Goal: Task Accomplishment & Management: Complete application form

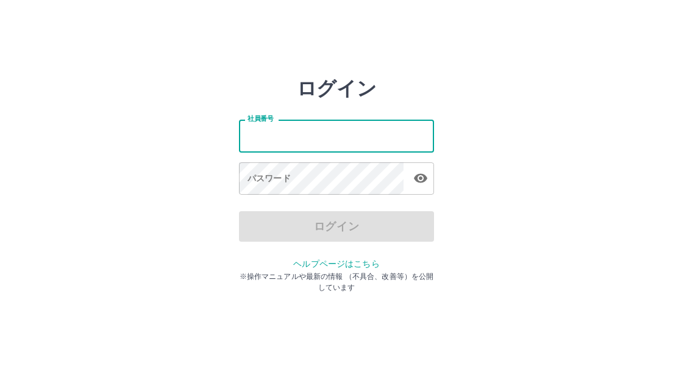
click at [340, 138] on input "社員番号" at bounding box center [336, 135] width 195 height 32
type input "*******"
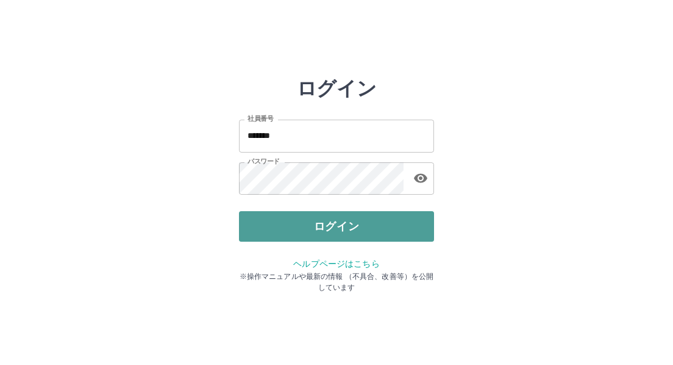
click at [346, 224] on button "ログイン" at bounding box center [336, 226] width 195 height 30
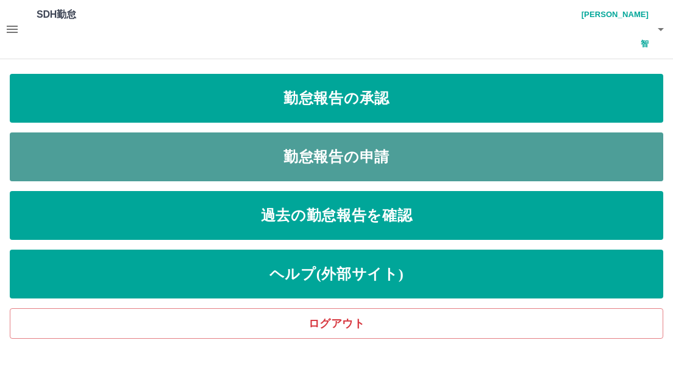
click at [386, 132] on link "勤怠報告の申請" at bounding box center [336, 156] width 653 height 49
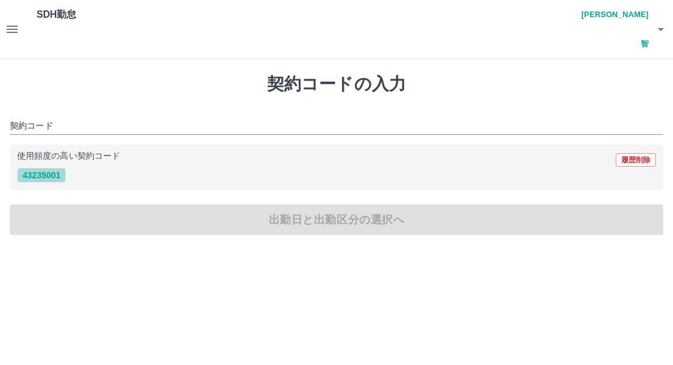
click at [42, 168] on button "43235001" at bounding box center [41, 175] width 49 height 15
type input "********"
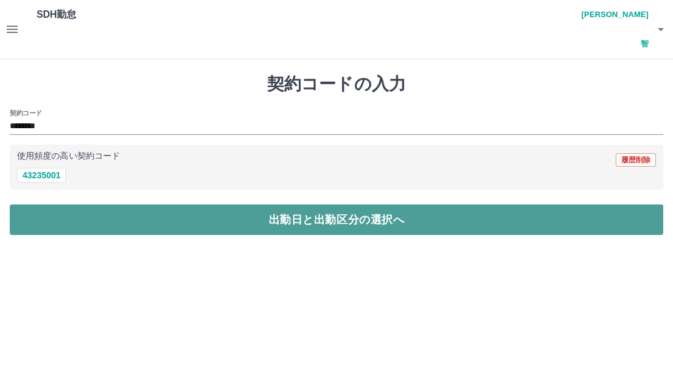
click at [138, 204] on button "出勤日と出勤区分の選択へ" at bounding box center [336, 219] width 653 height 30
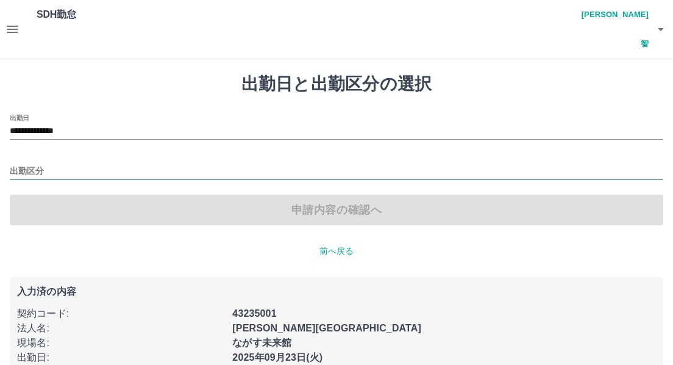
click at [36, 164] on input "出勤区分" at bounding box center [336, 171] width 653 height 15
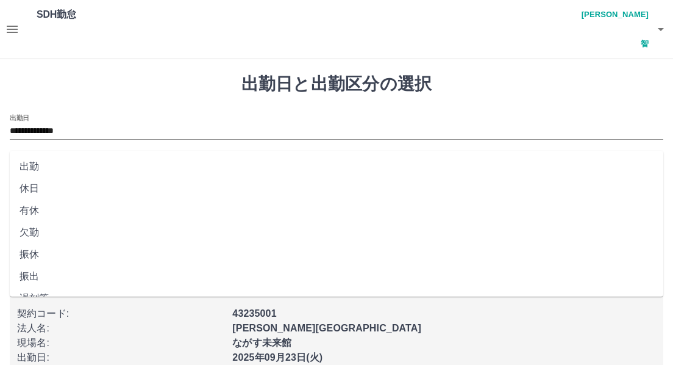
click at [34, 169] on li "出勤" at bounding box center [336, 166] width 653 height 22
type input "**"
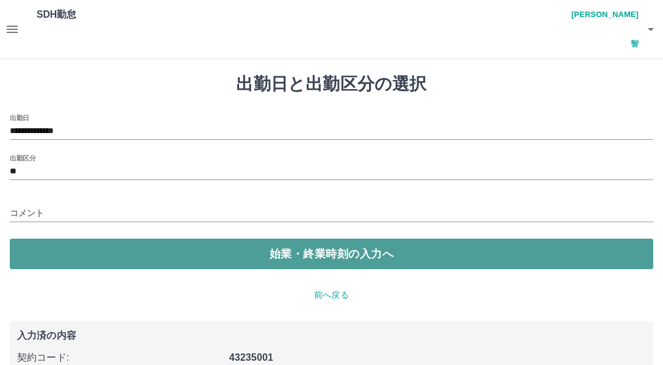
click at [177, 238] on button "始業・終業時刻の入力へ" at bounding box center [331, 253] width 643 height 30
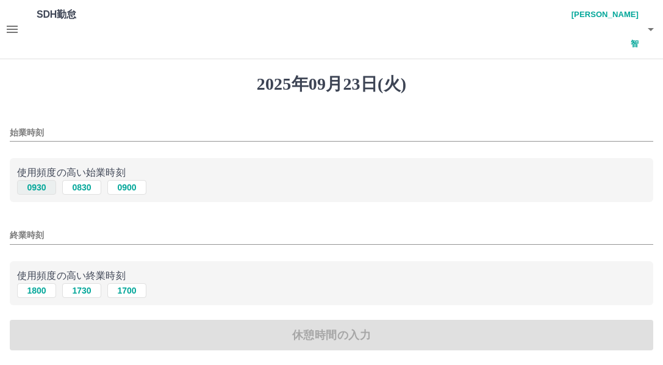
click at [41, 180] on button "0930" at bounding box center [36, 187] width 39 height 15
type input "****"
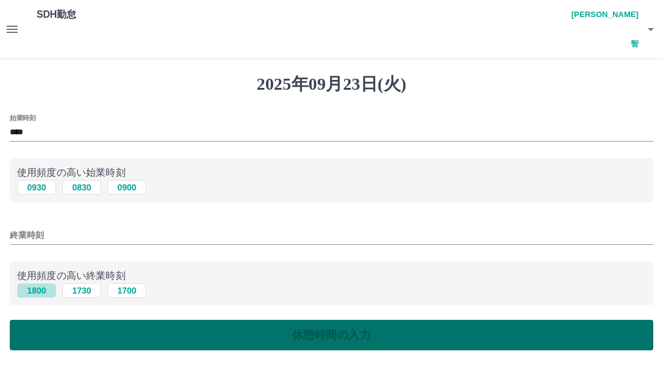
drag, startPoint x: 39, startPoint y: 262, endPoint x: 154, endPoint y: 297, distance: 120.1
click at [39, 283] on button "1800" at bounding box center [36, 290] width 39 height 15
type input "****"
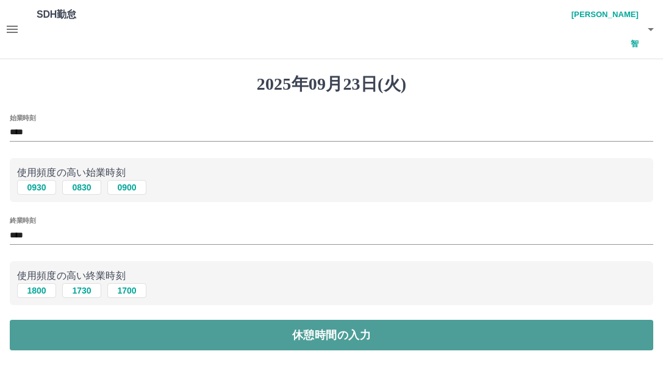
click at [291, 319] on button "休憩時間の入力" at bounding box center [331, 334] width 643 height 30
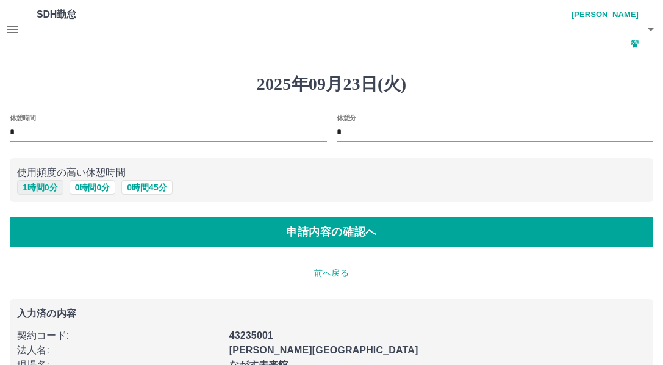
click at [46, 180] on button "1 時間 0 分" at bounding box center [40, 187] width 46 height 15
type input "*"
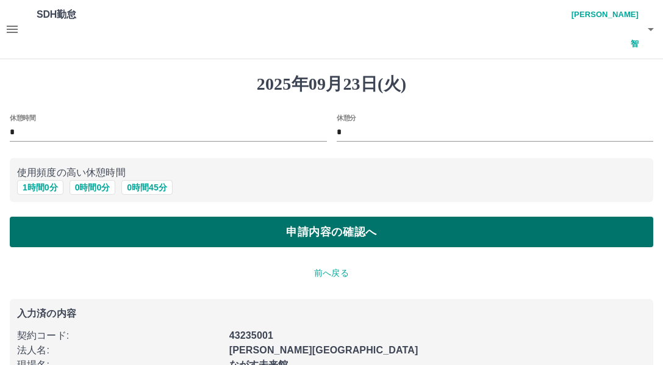
click at [297, 216] on button "申請内容の確認へ" at bounding box center [331, 231] width 643 height 30
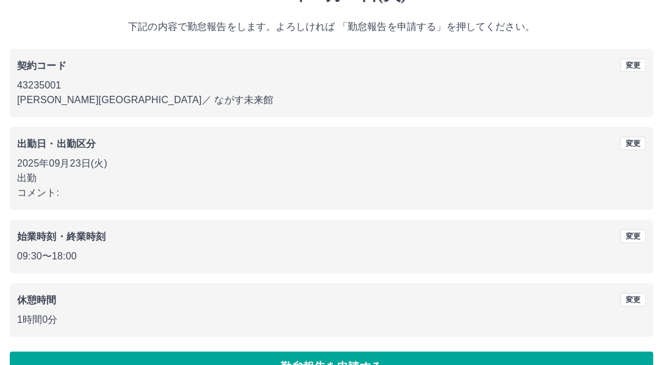
scroll to position [92, 0]
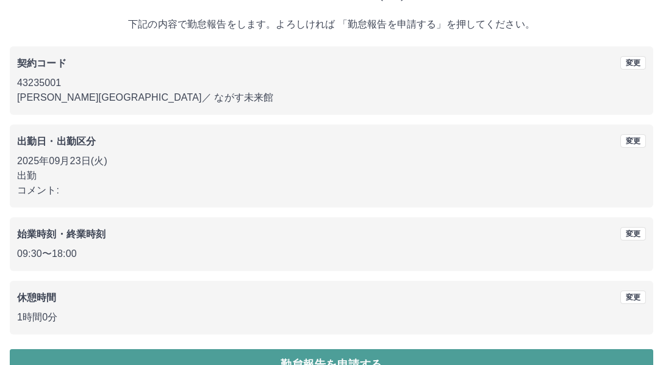
click at [377, 349] on button "勤怠報告を申請する" at bounding box center [331, 364] width 643 height 30
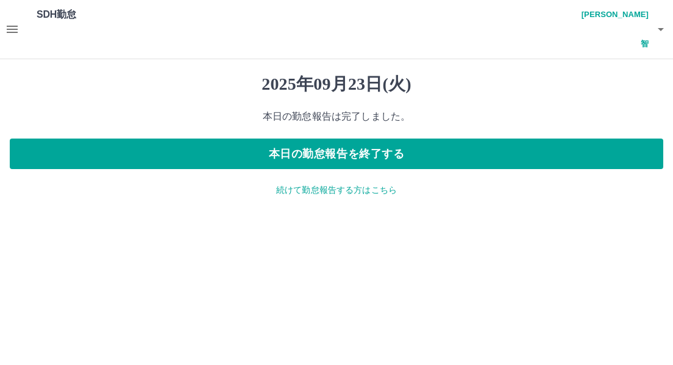
click at [15, 22] on icon "button" at bounding box center [12, 29] width 15 height 15
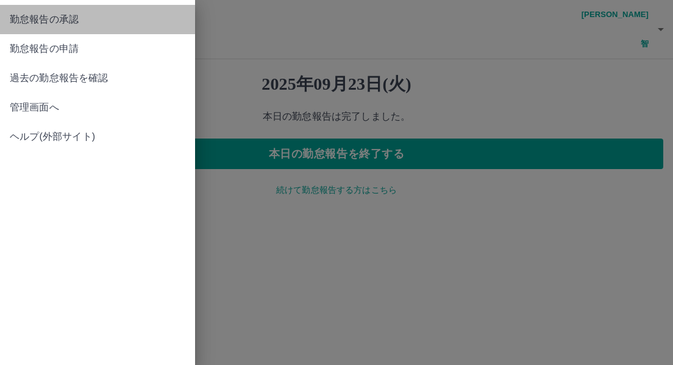
click at [66, 20] on span "勤怠報告の承認" at bounding box center [98, 19] width 176 height 15
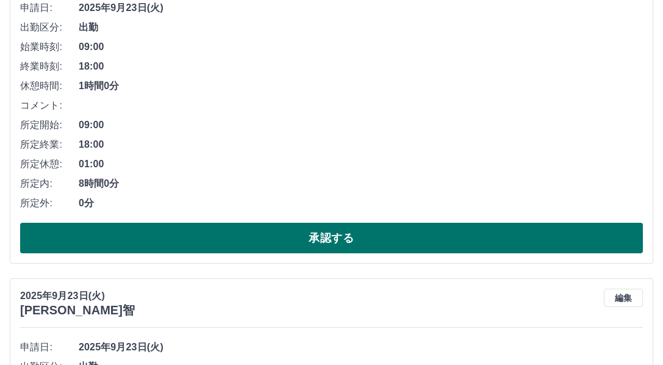
scroll to position [244, 0]
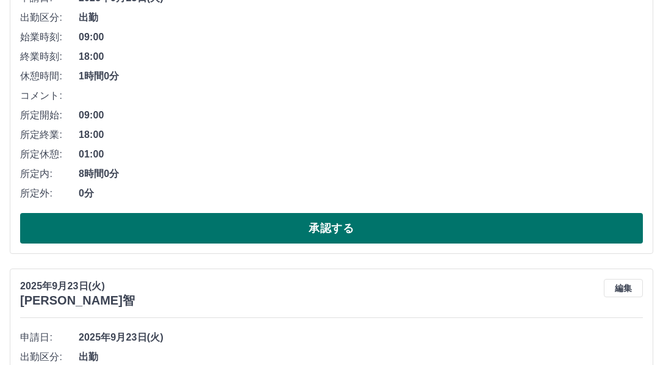
click at [321, 213] on button "承認する" at bounding box center [331, 228] width 622 height 30
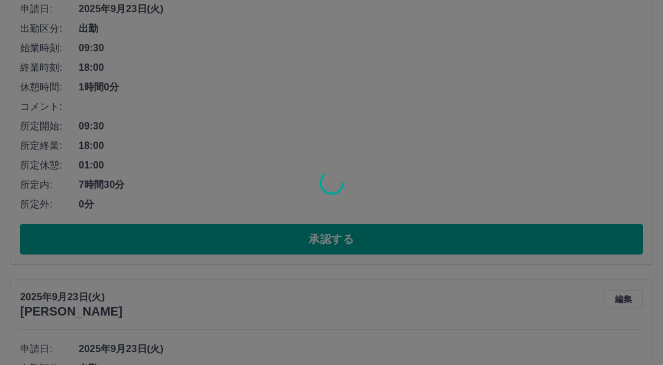
scroll to position [610, 0]
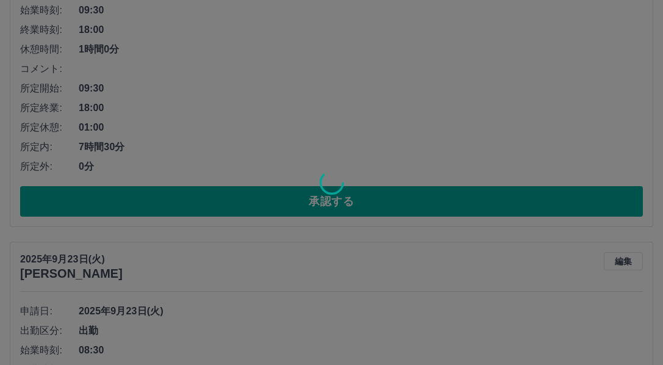
click at [326, 174] on icon at bounding box center [331, 182] width 24 height 24
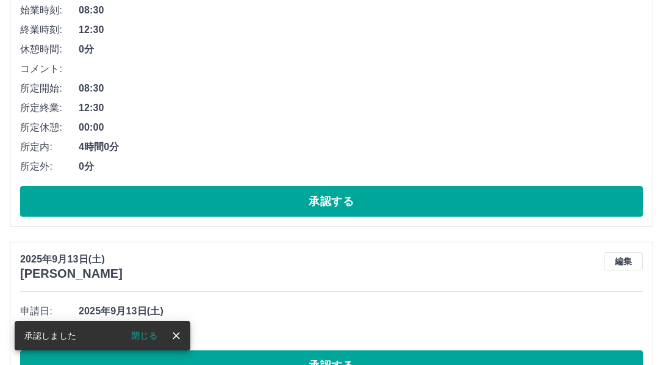
scroll to position [271, 0]
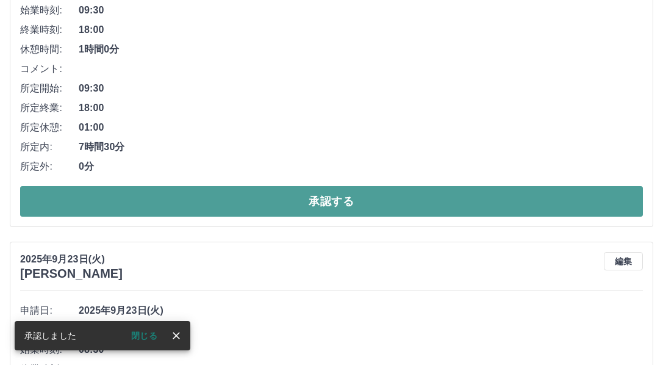
click at [326, 186] on button "承認する" at bounding box center [331, 201] width 622 height 30
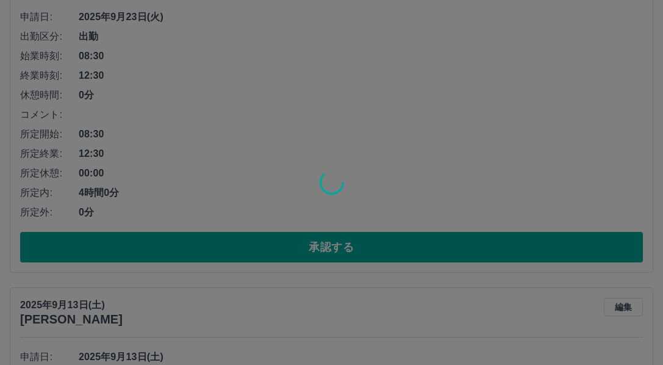
scroll to position [575, 0]
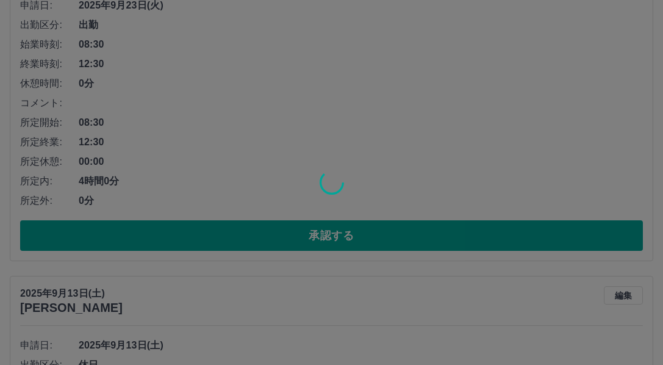
click at [362, 204] on div at bounding box center [331, 182] width 663 height 365
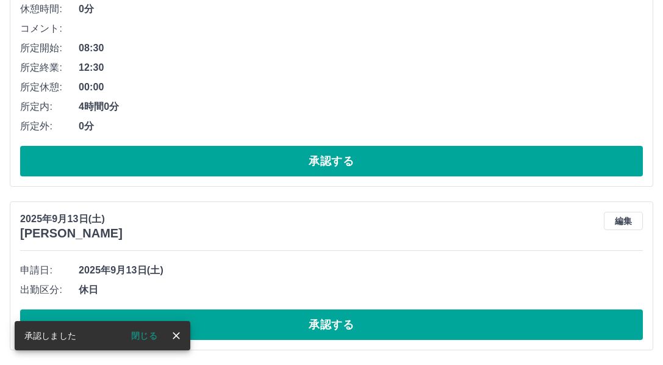
scroll to position [283, 0]
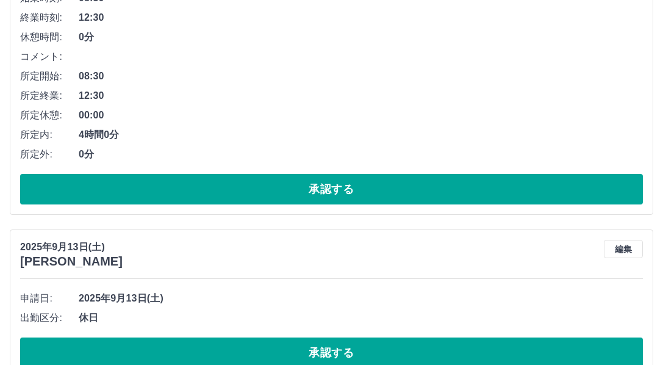
click at [455, 243] on div "[DATE] [PERSON_NAME] 編集 申請日: [DATE] 出勤区分: 休日 承認する" at bounding box center [331, 303] width 643 height 149
click at [563, 291] on span "2025年9月13日(土)" at bounding box center [361, 298] width 564 height 15
click at [480, 47] on li "コメント:" at bounding box center [331, 57] width 622 height 20
click at [592, 86] on li "所定終業: 12:30" at bounding box center [331, 96] width 622 height 20
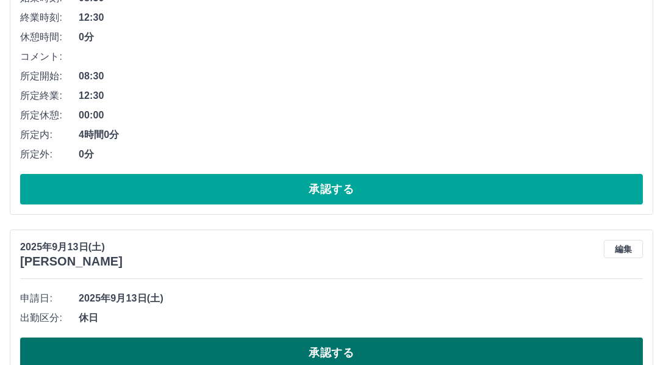
click at [355, 337] on button "承認する" at bounding box center [331, 352] width 622 height 30
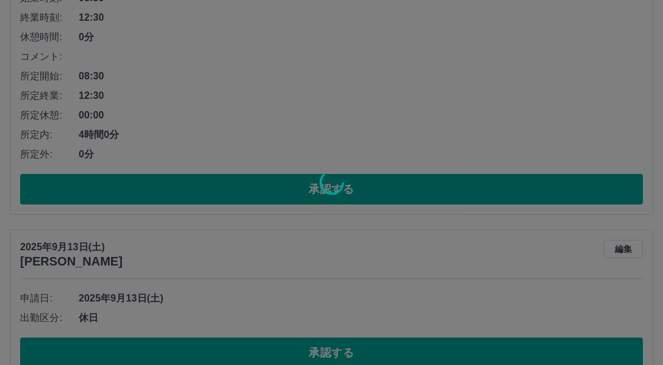
scroll to position [119, 0]
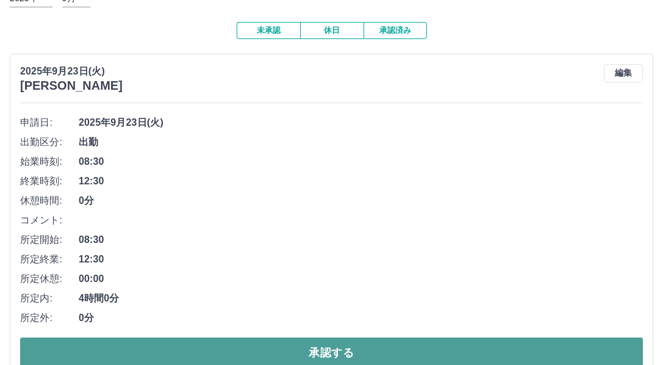
click at [433, 337] on button "承認する" at bounding box center [331, 352] width 622 height 30
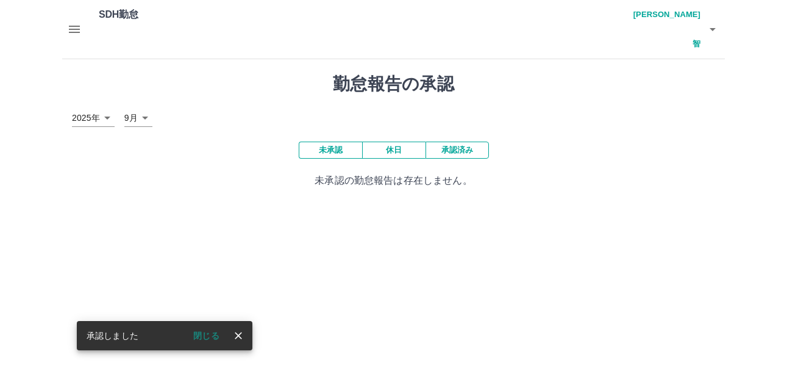
scroll to position [0, 0]
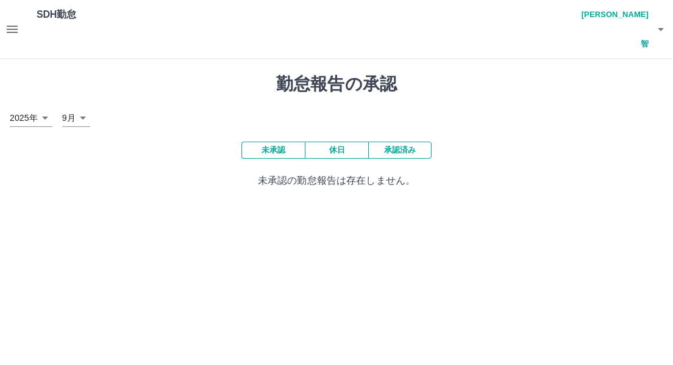
click at [555, 109] on div "[DATE] **** 9月 *" at bounding box center [336, 118] width 653 height 18
click at [10, 26] on icon "button" at bounding box center [12, 29] width 11 height 7
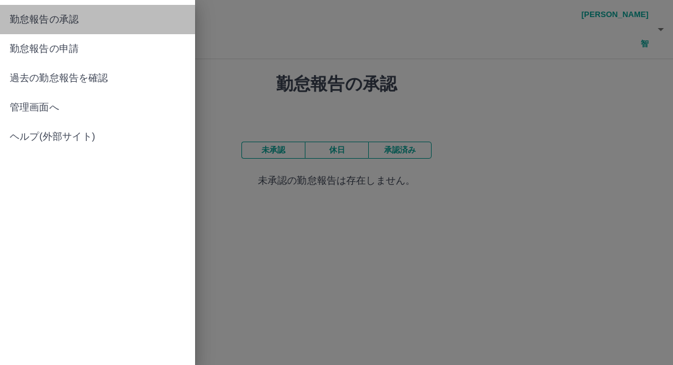
click at [57, 18] on span "勤怠報告の承認" at bounding box center [98, 19] width 176 height 15
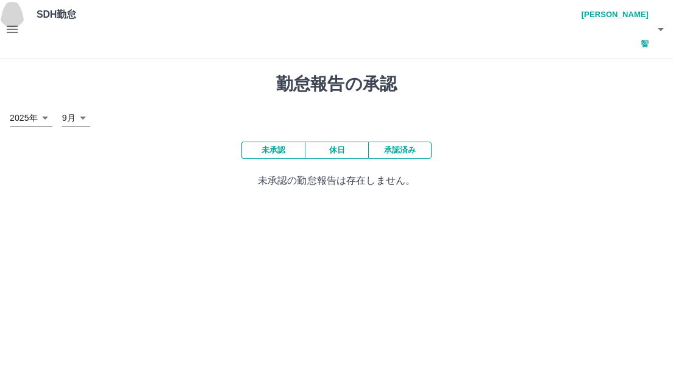
click at [12, 22] on icon "button" at bounding box center [12, 29] width 15 height 15
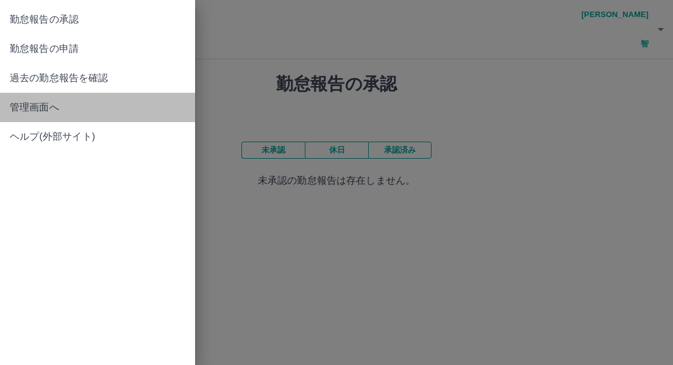
click at [37, 106] on span "管理画面へ" at bounding box center [98, 107] width 176 height 15
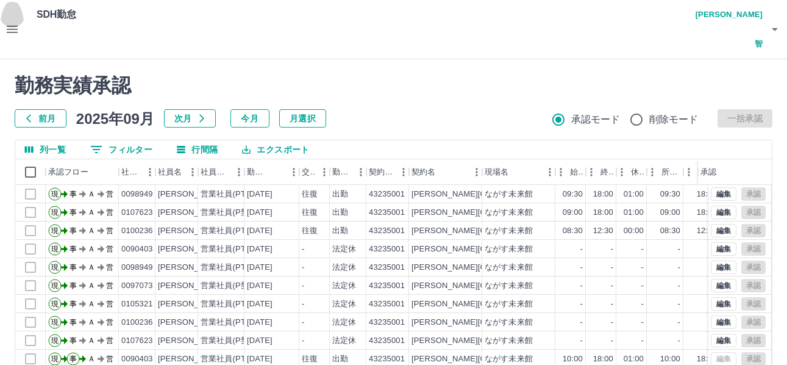
click at [15, 26] on icon "button" at bounding box center [12, 29] width 11 height 7
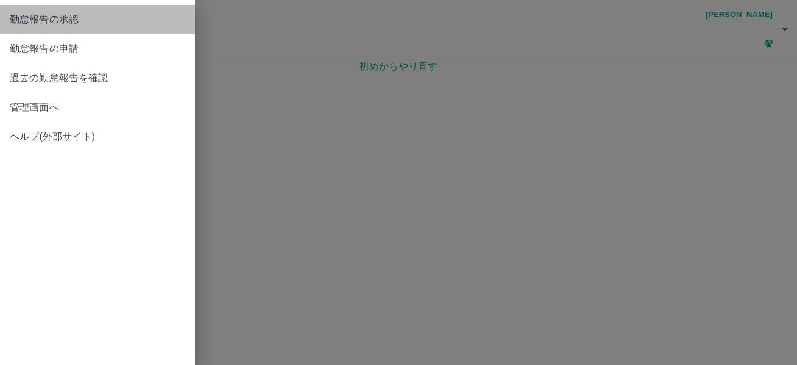
click at [19, 15] on span "勤怠報告の承認" at bounding box center [98, 19] width 176 height 15
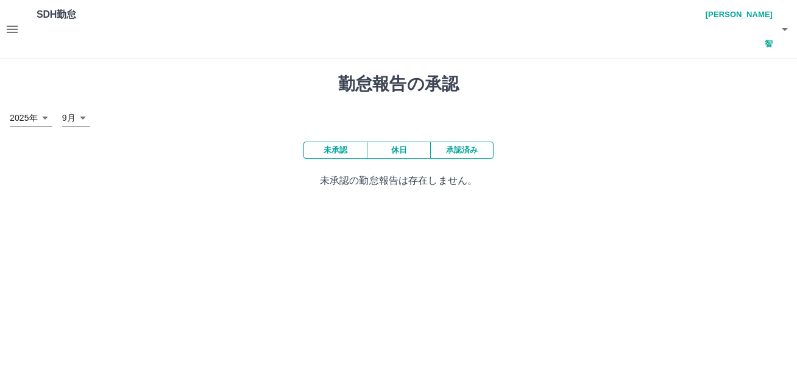
click at [13, 26] on icon "button" at bounding box center [12, 29] width 11 height 7
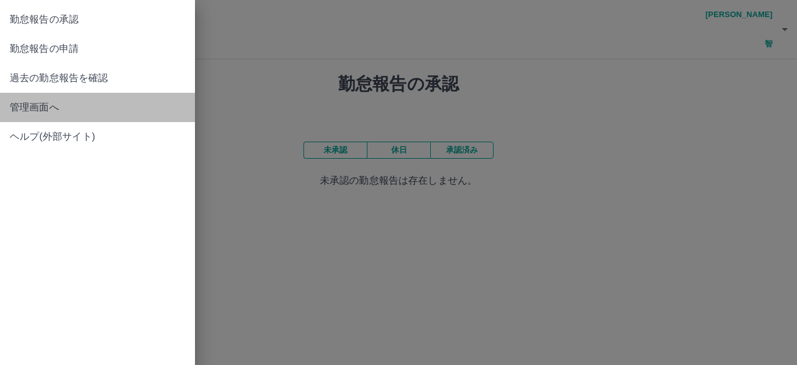
click at [42, 102] on span "管理画面へ" at bounding box center [98, 107] width 176 height 15
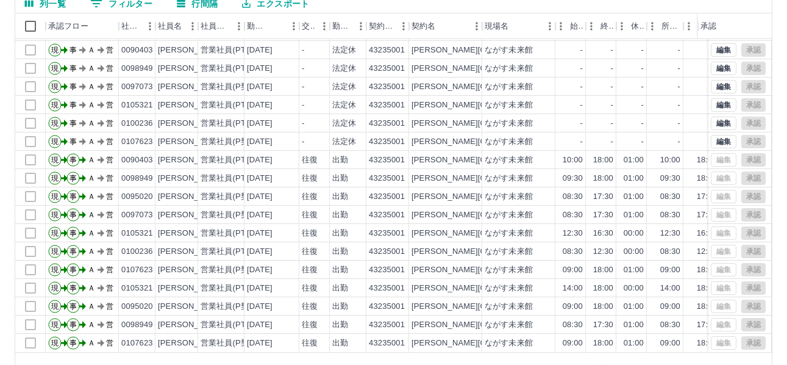
scroll to position [151, 0]
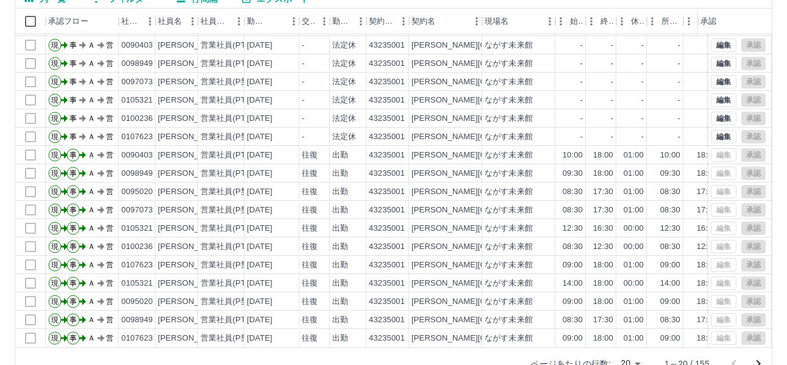
click at [636, 333] on body "SDH勤怠 [PERSON_NAME]智 勤務実績承認 前月 [DATE] 次月 今月 月選択 承認モード 削除モード 一括承認 列一覧 0 フィルター 行間…" at bounding box center [393, 121] width 787 height 544
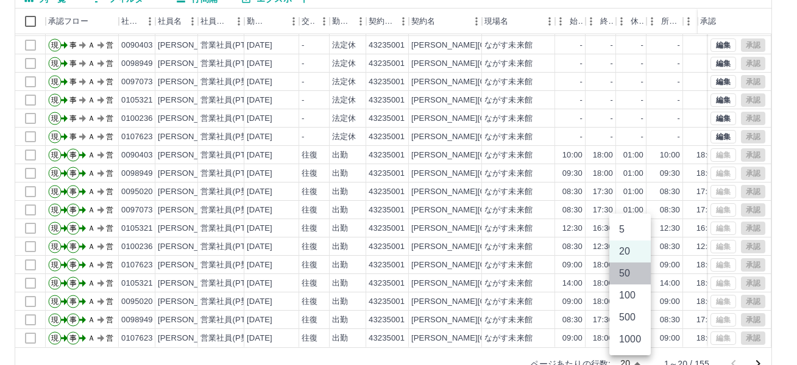
click at [627, 274] on li "50" at bounding box center [630, 273] width 41 height 22
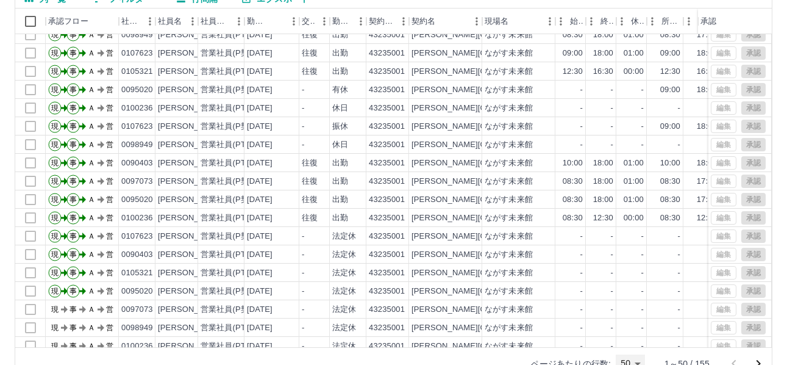
scroll to position [612, 0]
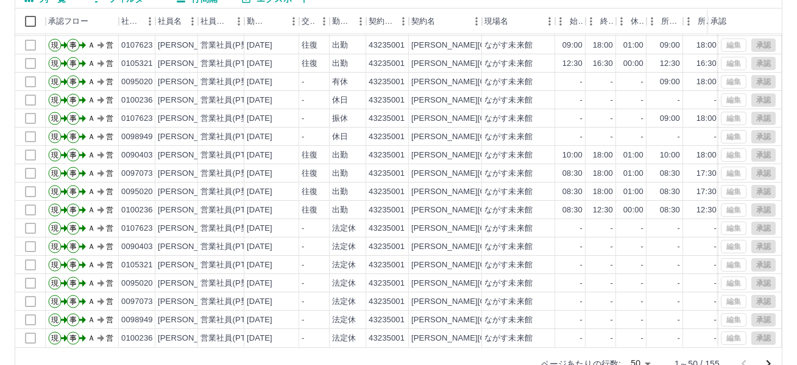
click at [638, 333] on body "SDH勤怠 [PERSON_NAME]智 勤務実績承認 前月 [DATE] 次月 今月 月選択 承認モード 削除モード 一括承認 列一覧 0 フィルター 行間…" at bounding box center [398, 121] width 797 height 544
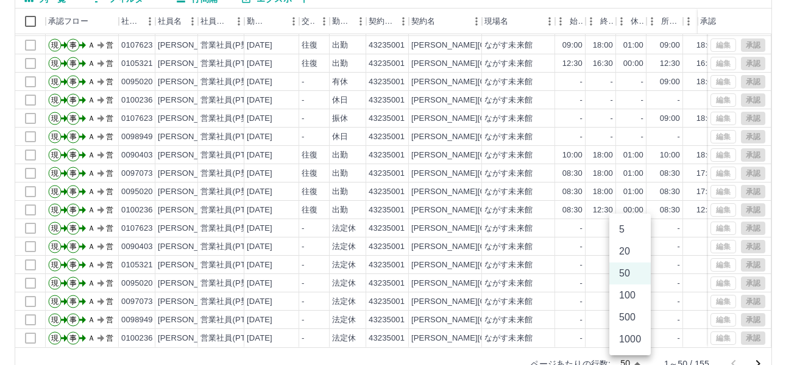
click at [634, 294] on li "100" at bounding box center [630, 295] width 41 height 22
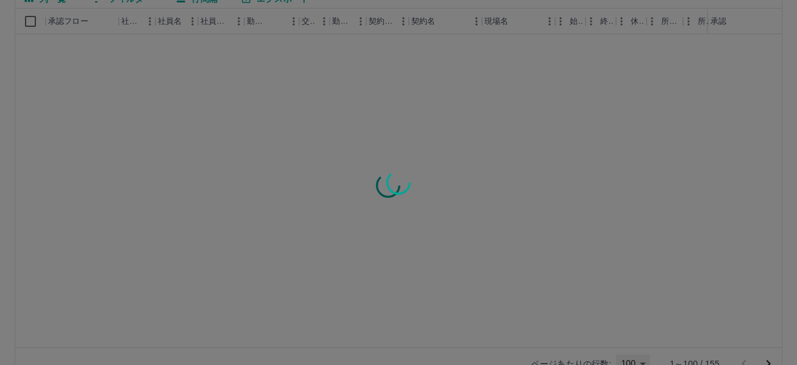
type input "***"
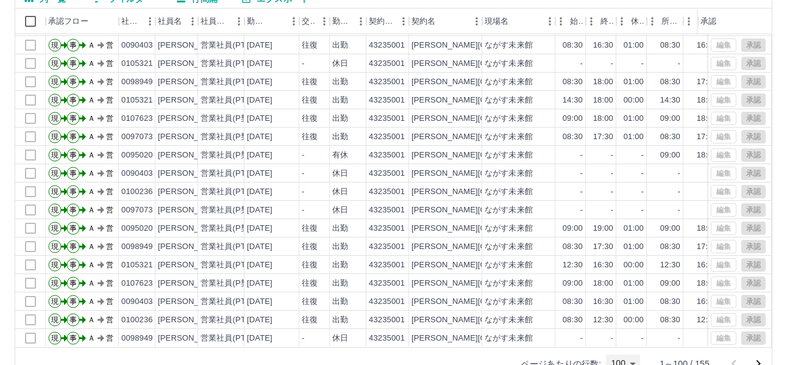
scroll to position [1526, 0]
click at [672, 356] on icon "次のページへ" at bounding box center [758, 363] width 15 height 15
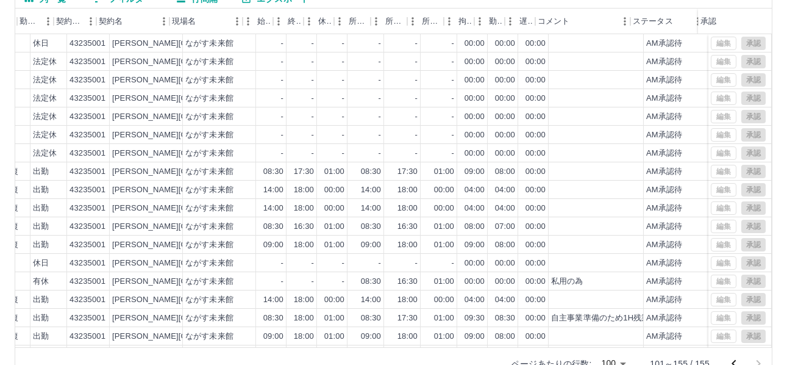
scroll to position [0, 318]
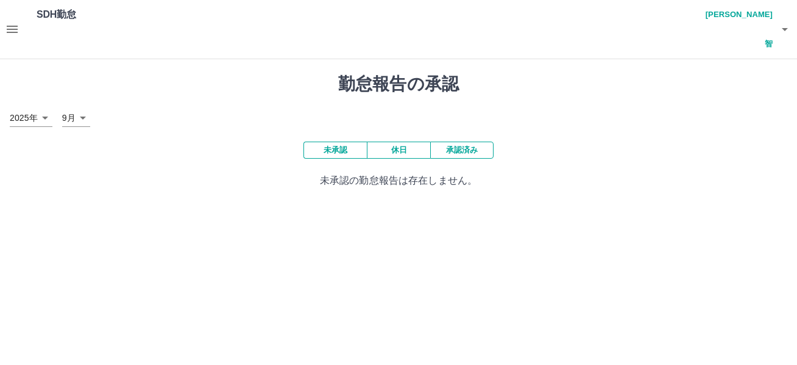
click at [14, 26] on icon "button" at bounding box center [12, 29] width 11 height 7
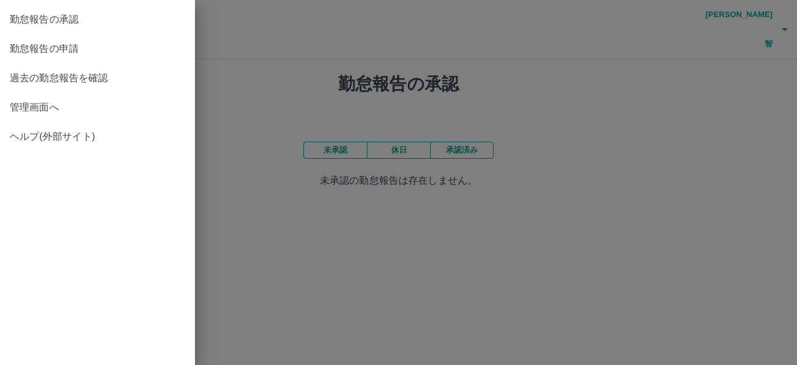
click at [55, 15] on span "勤怠報告の承認" at bounding box center [98, 19] width 176 height 15
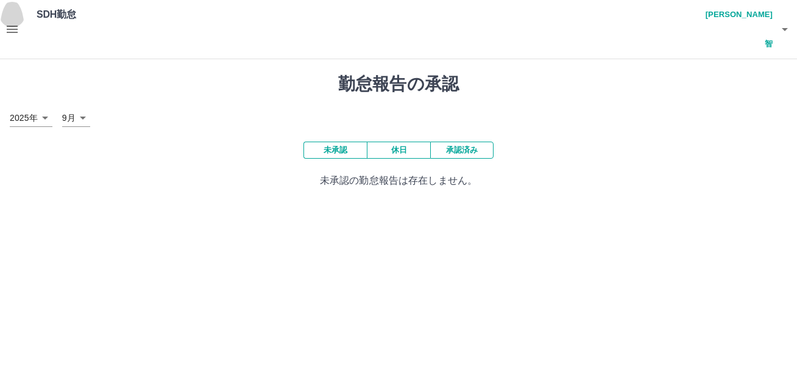
click at [8, 22] on icon "button" at bounding box center [12, 29] width 15 height 15
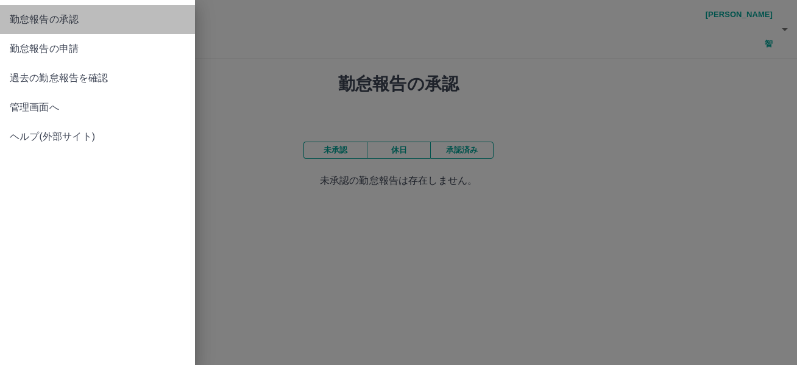
click at [73, 18] on span "勤怠報告の承認" at bounding box center [98, 19] width 176 height 15
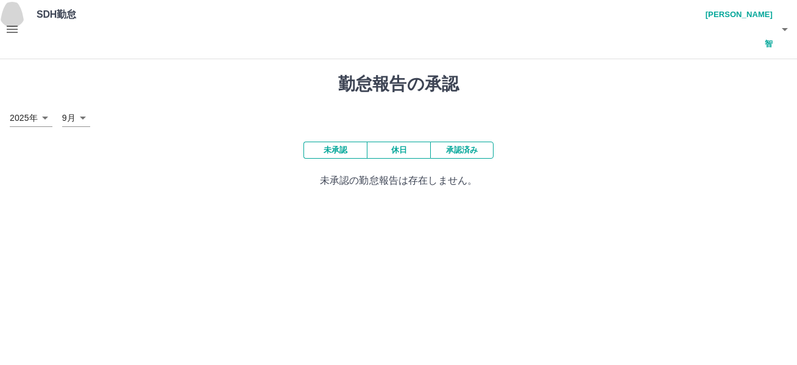
click at [12, 26] on icon "button" at bounding box center [12, 29] width 11 height 7
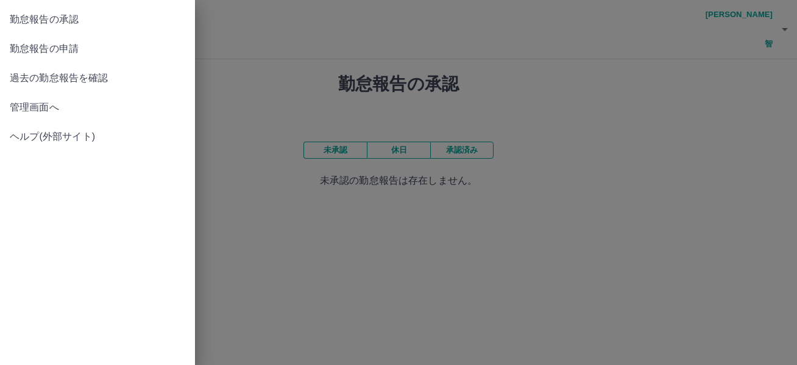
click at [68, 16] on span "勤怠報告の承認" at bounding box center [98, 19] width 176 height 15
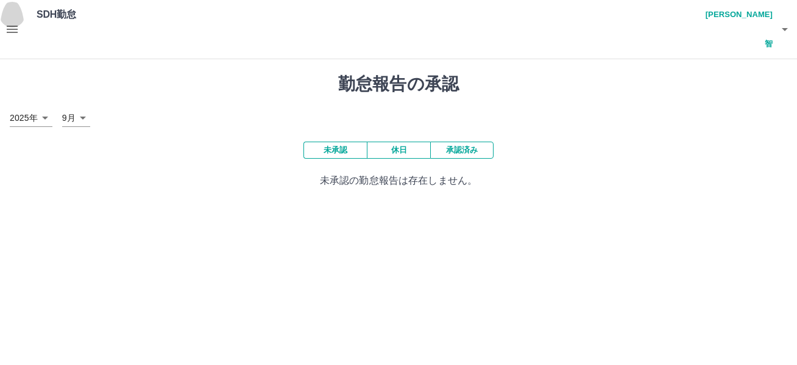
click at [17, 26] on icon "button" at bounding box center [12, 29] width 11 height 7
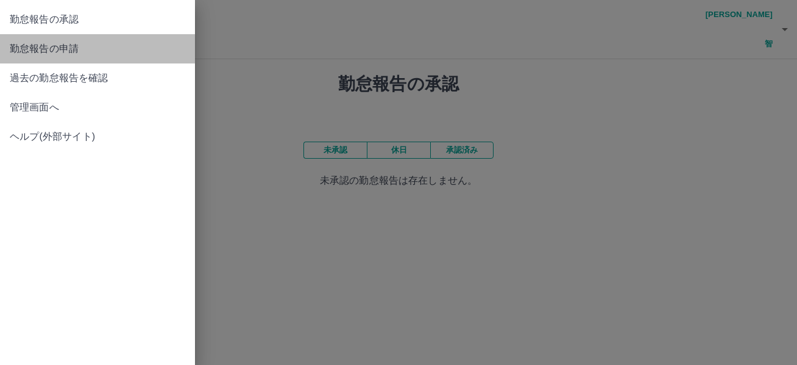
click at [64, 49] on span "勤怠報告の申請" at bounding box center [98, 48] width 176 height 15
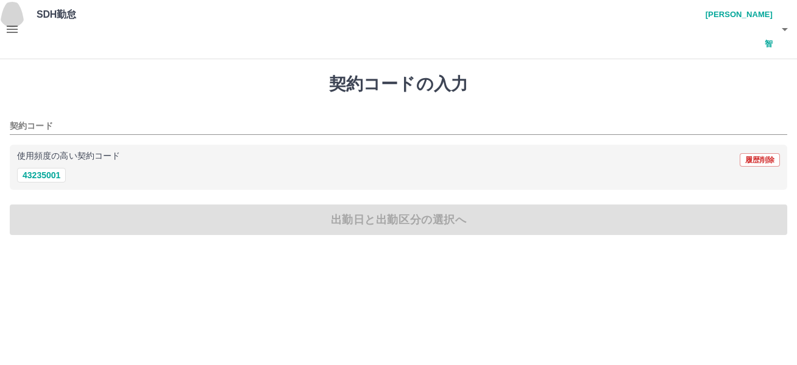
click at [12, 22] on icon "button" at bounding box center [12, 29] width 15 height 15
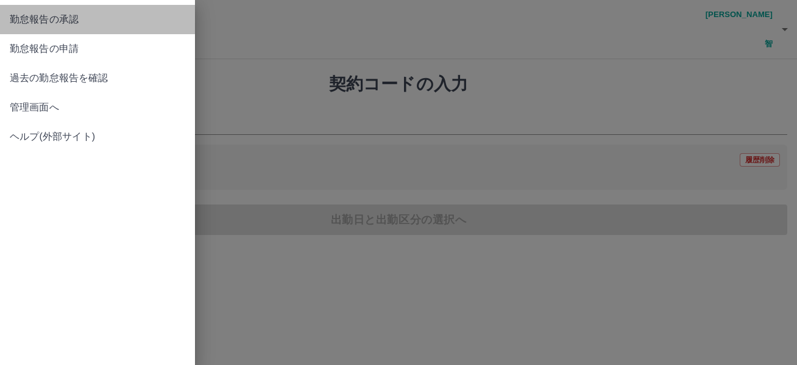
click at [52, 18] on span "勤怠報告の承認" at bounding box center [98, 19] width 176 height 15
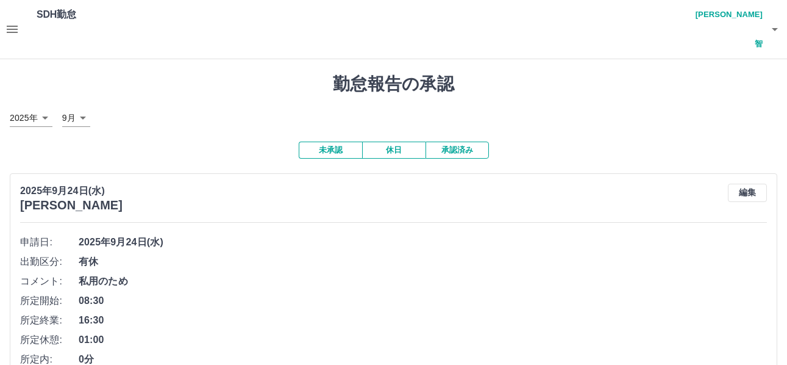
scroll to position [61, 0]
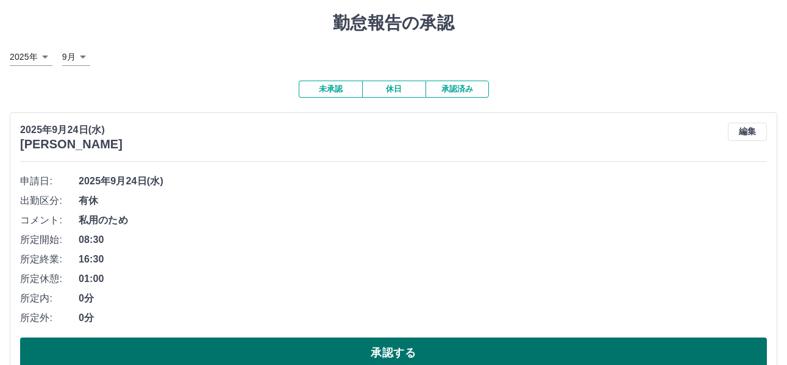
click at [400, 337] on button "承認する" at bounding box center [393, 352] width 747 height 30
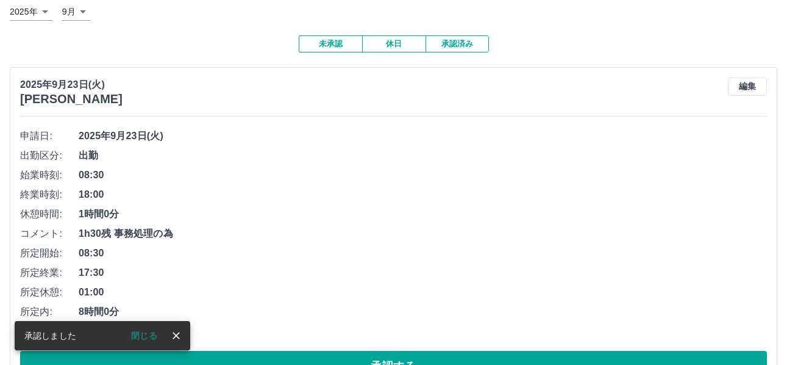
scroll to position [119, 0]
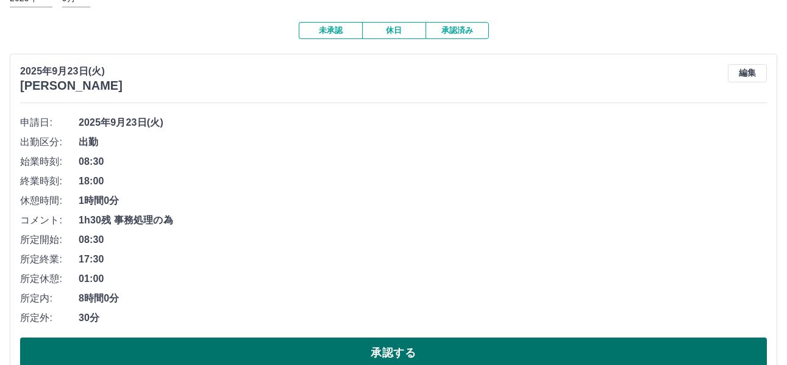
click at [406, 337] on button "承認する" at bounding box center [393, 352] width 747 height 30
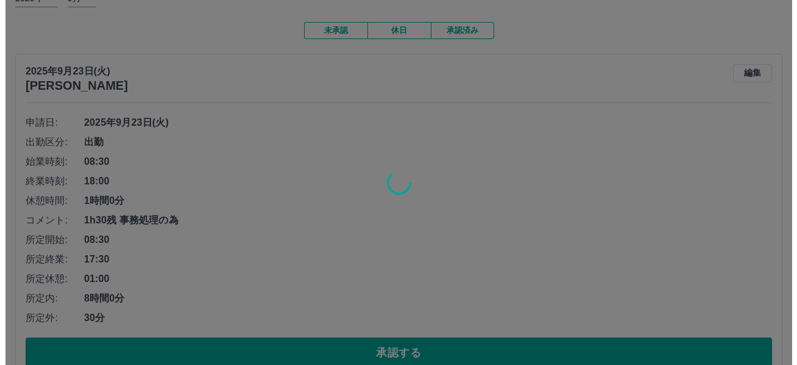
scroll to position [0, 0]
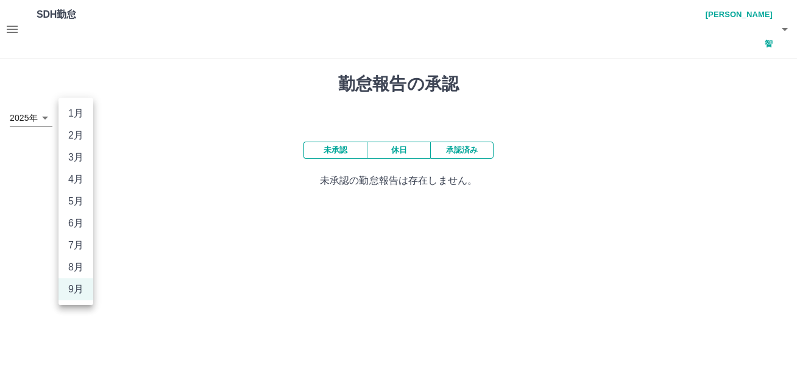
click at [85, 89] on body "SDH勤怠 [PERSON_NAME]智 勤怠報告の承認 [DATE] **** 9月 * 未承認 休日 承認済み 未承認の勤怠報告は存在しません。 SDH勤…" at bounding box center [398, 101] width 797 height 202
click at [16, 14] on div at bounding box center [398, 182] width 797 height 365
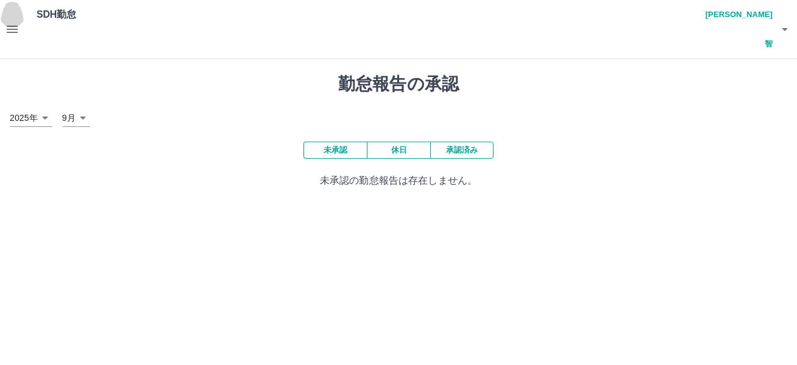
click at [15, 26] on icon "button" at bounding box center [12, 29] width 11 height 7
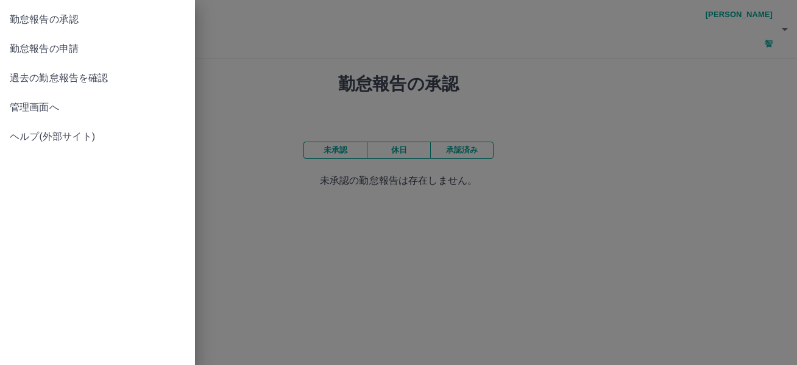
click at [71, 20] on span "勤怠報告の承認" at bounding box center [98, 19] width 176 height 15
